Goal: Task Accomplishment & Management: Use online tool/utility

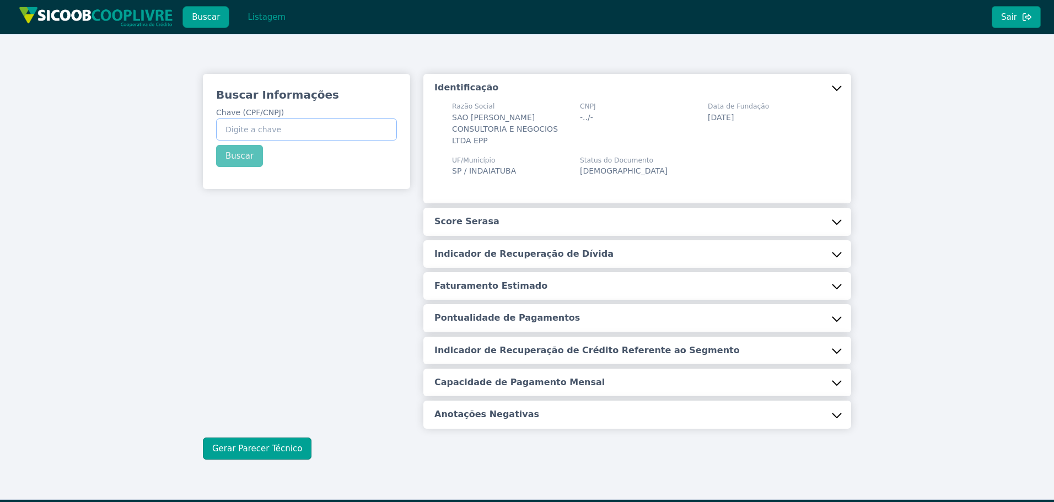
click at [340, 126] on input "Chave (CPF/CNPJ)" at bounding box center [306, 130] width 181 height 22
paste input "072.853.248-41"
type input "072.853.248-41"
click at [223, 159] on button "Buscar" at bounding box center [239, 156] width 47 height 22
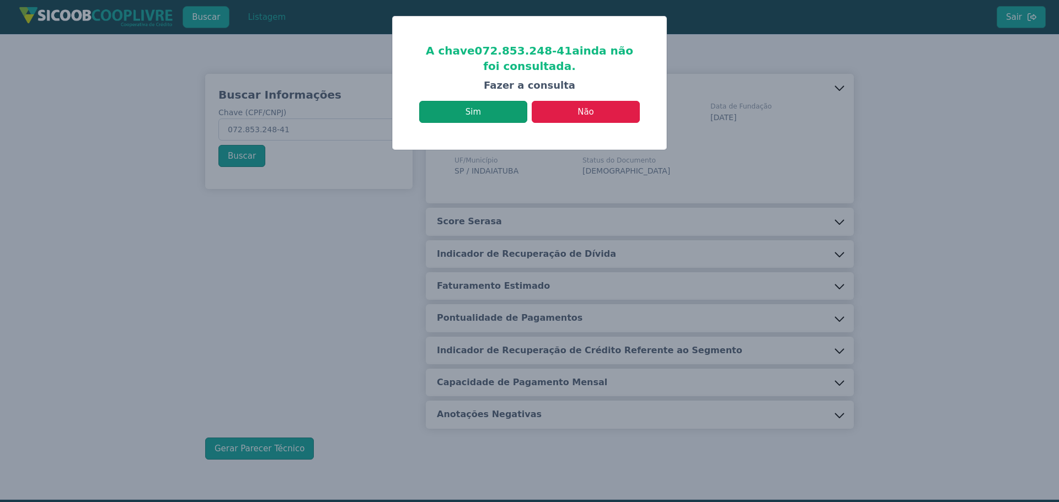
click at [493, 116] on button "Sim" at bounding box center [473, 112] width 108 height 22
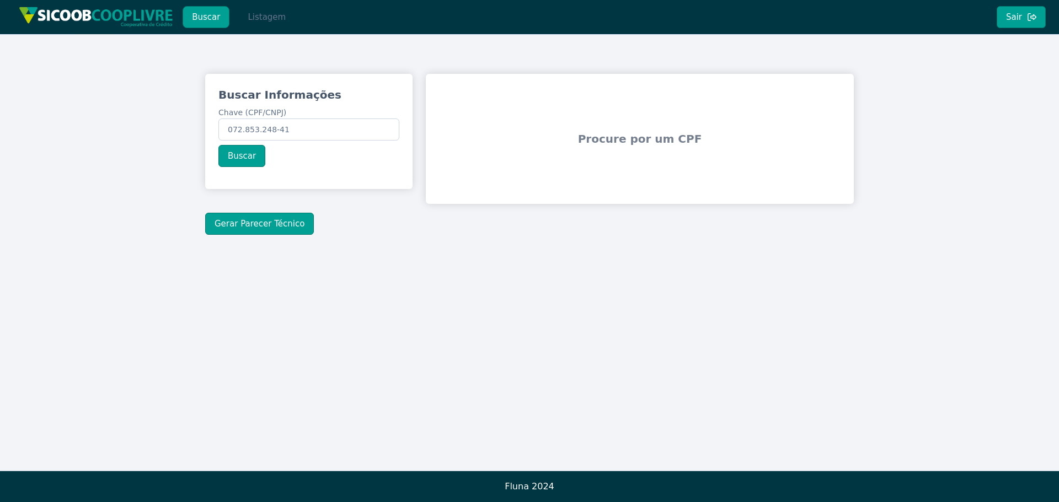
click at [261, 25] on button "Listagem" at bounding box center [266, 17] width 57 height 22
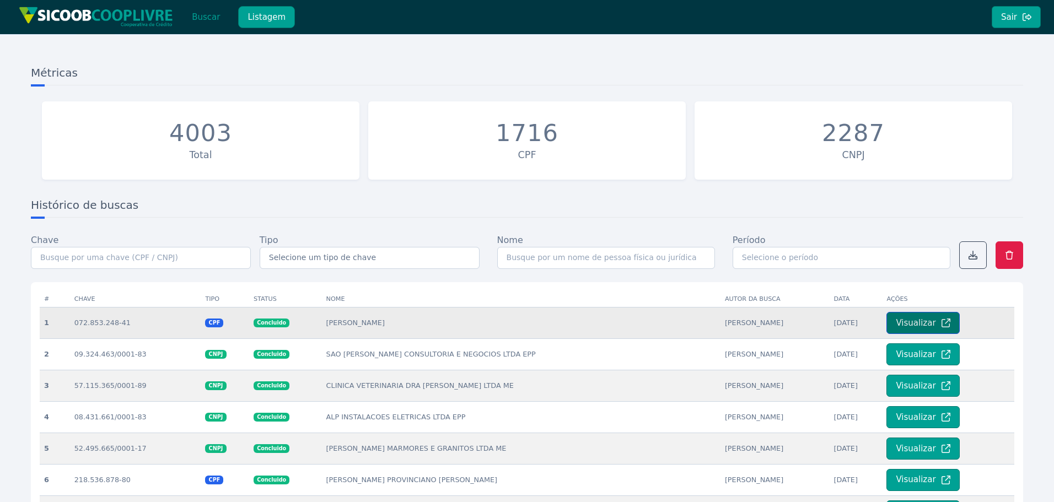
click at [920, 320] on button "Visualizar" at bounding box center [923, 323] width 73 height 22
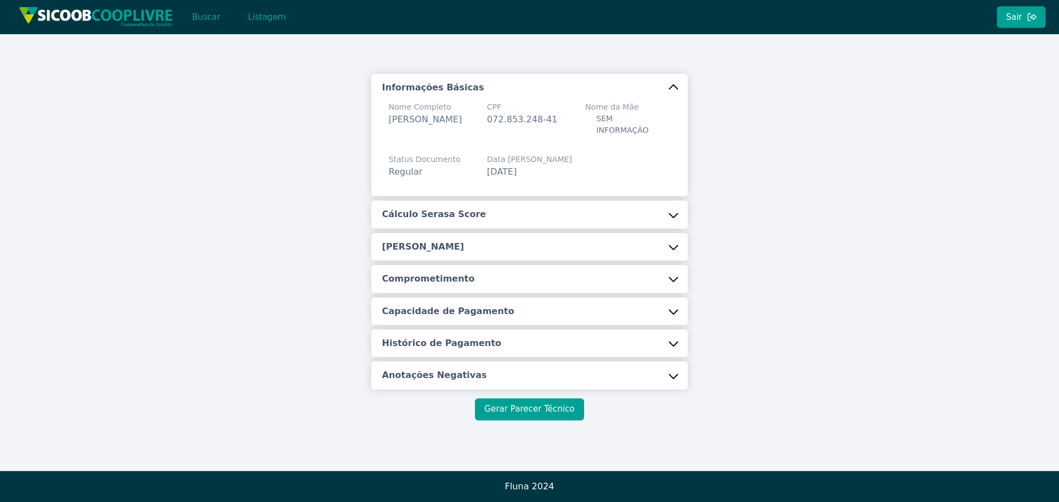
click at [526, 406] on button "Gerar Parecer Técnico" at bounding box center [529, 410] width 109 height 22
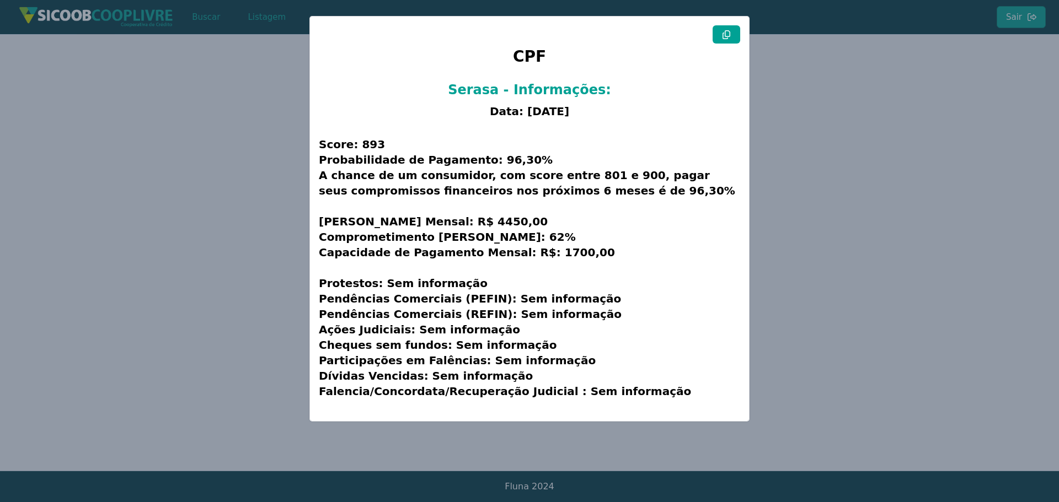
click at [715, 36] on button at bounding box center [727, 34] width 28 height 18
